Goal: Navigation & Orientation: Find specific page/section

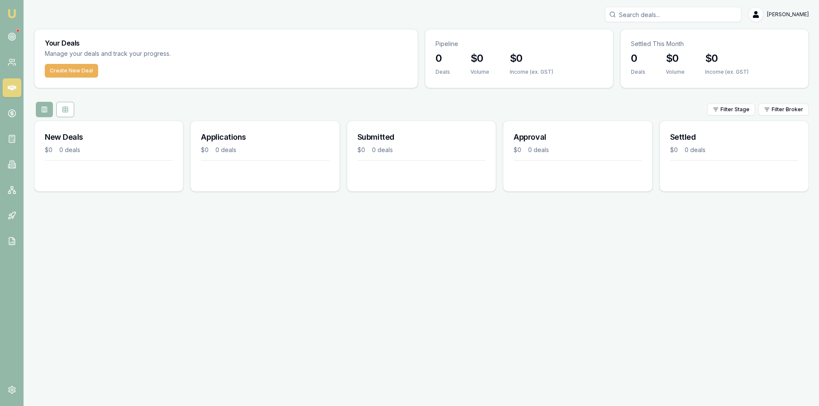
click at [312, 260] on div "Emu Broker [PERSON_NAME] Toggle Menu Your Deals Manage your deals and track you…" at bounding box center [409, 203] width 819 height 406
click at [18, 31] on div at bounding box center [17, 30] width 3 height 3
click at [17, 34] on link at bounding box center [12, 36] width 19 height 19
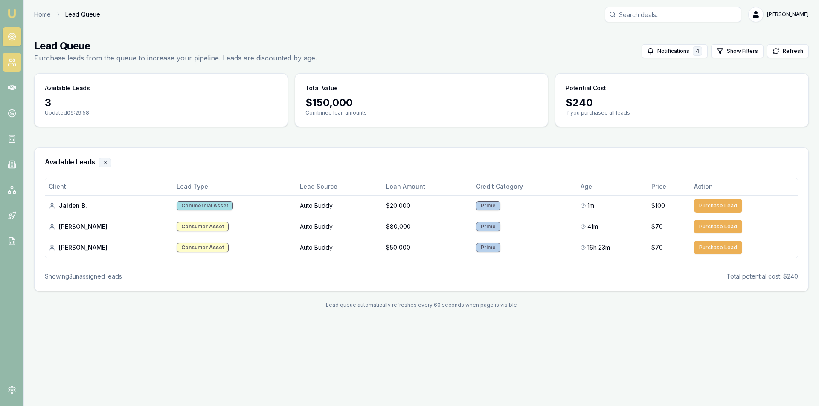
click at [8, 58] on icon at bounding box center [12, 62] width 9 height 9
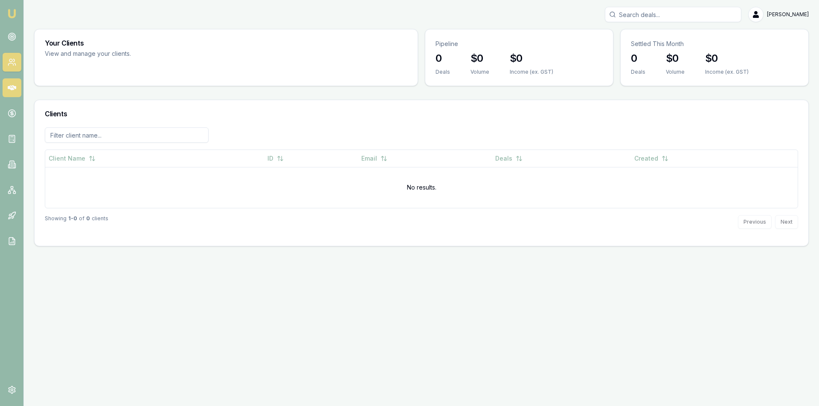
click at [9, 89] on icon at bounding box center [12, 87] width 9 height 5
